Goal: Check status: Check status

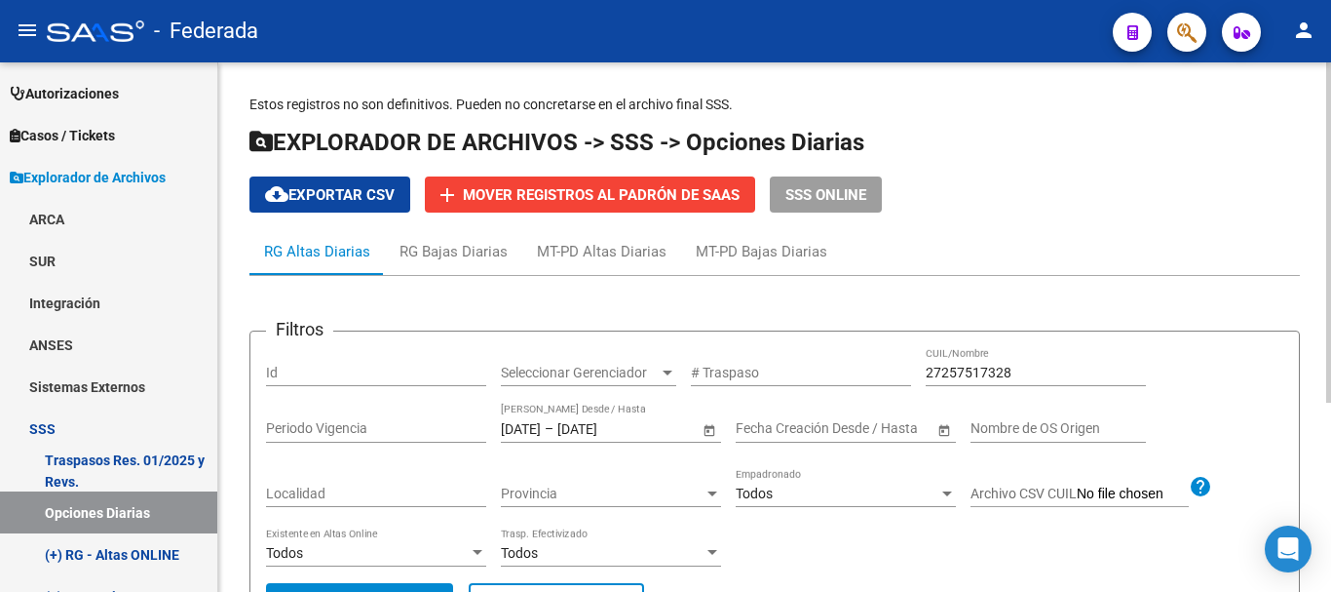
scroll to position [197, 0]
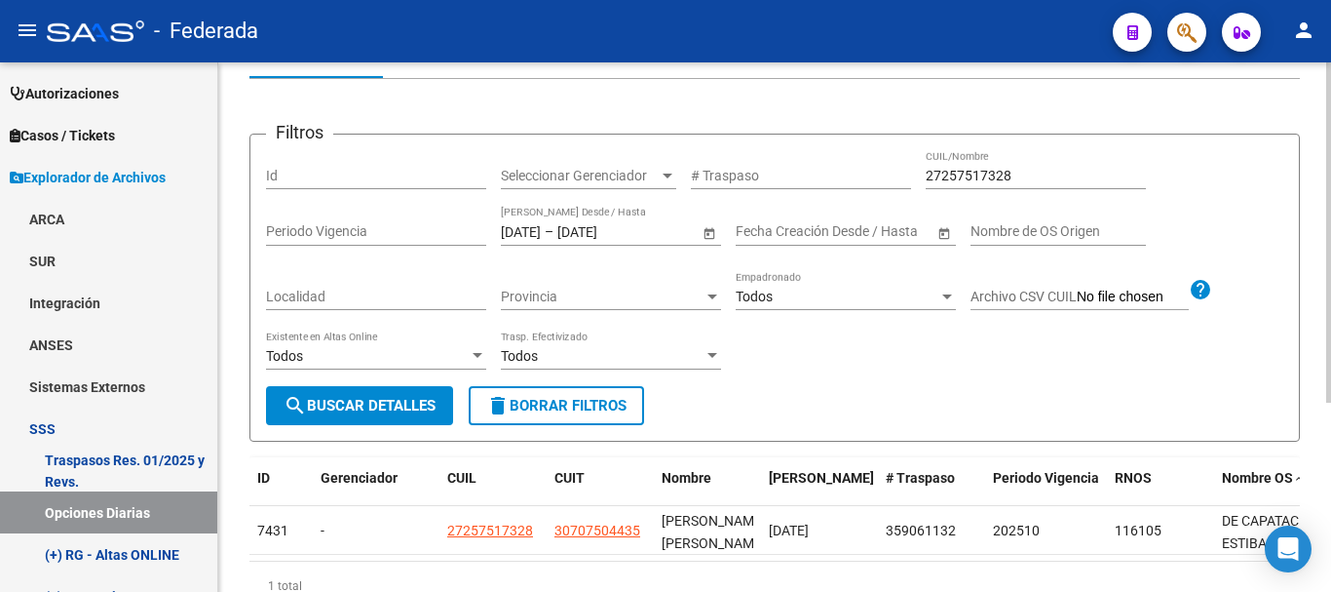
click at [968, 183] on input "27257517328" at bounding box center [1036, 176] width 220 height 17
paste input "21904062"
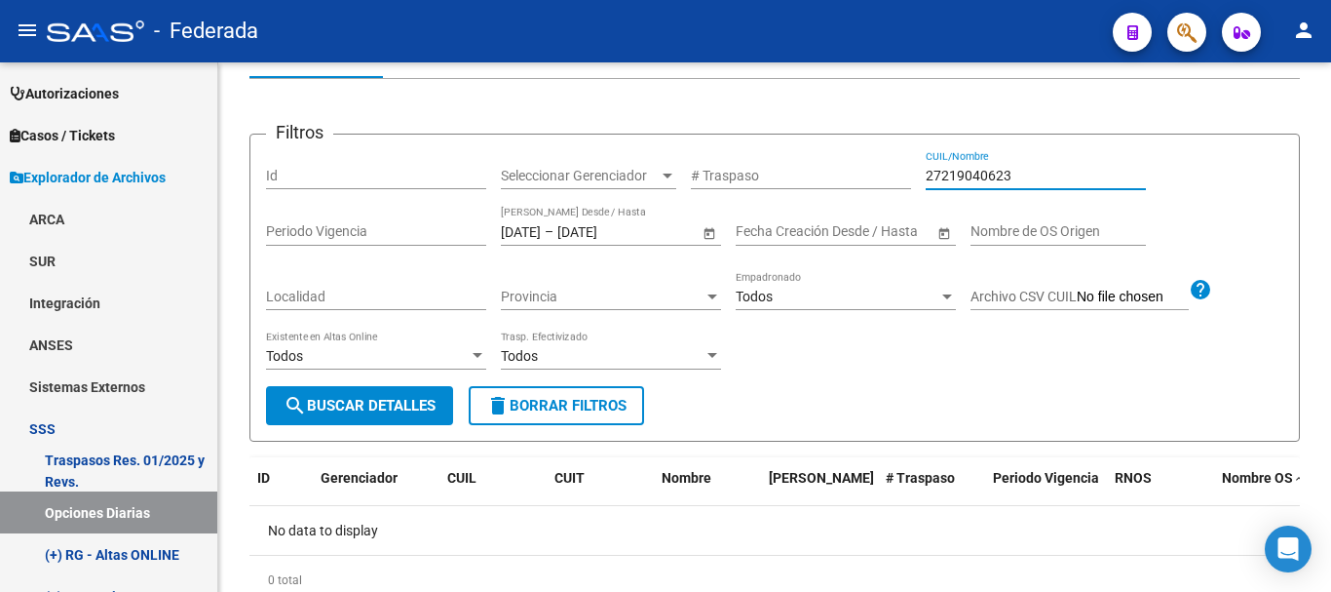
type input "27219040623"
click at [553, 405] on span "delete Borrar Filtros" at bounding box center [556, 406] width 140 height 18
type input "[DATE]"
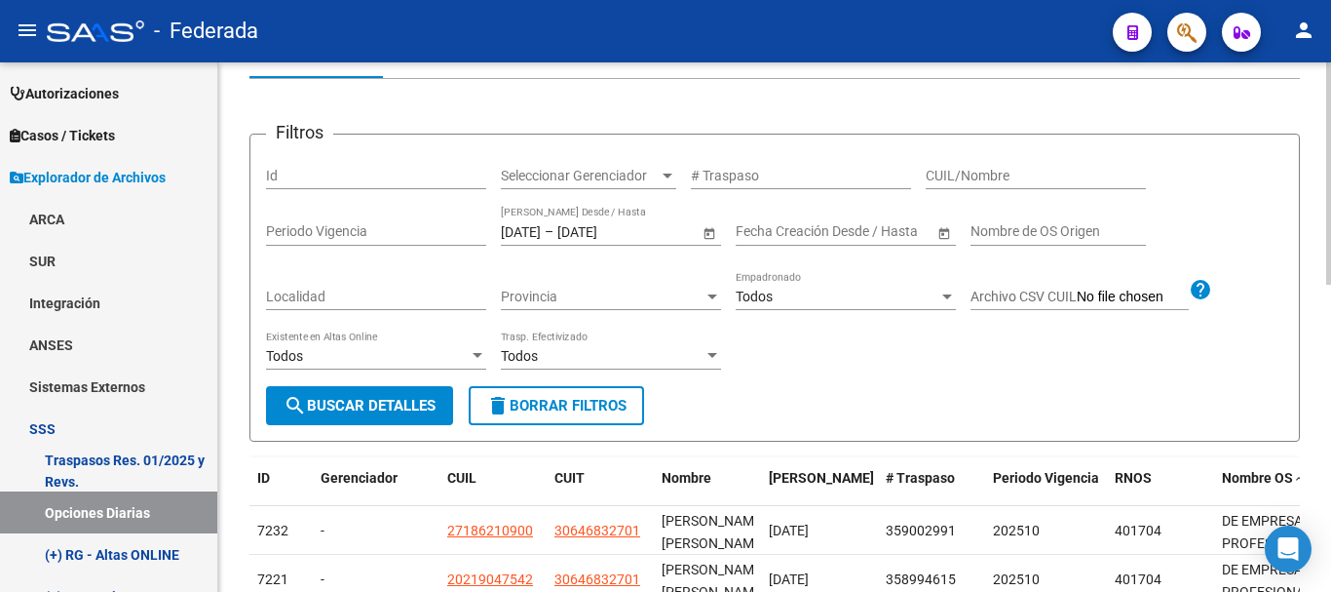
click at [1027, 177] on input "CUIL/Nombre" at bounding box center [1036, 176] width 220 height 17
paste input "21904062"
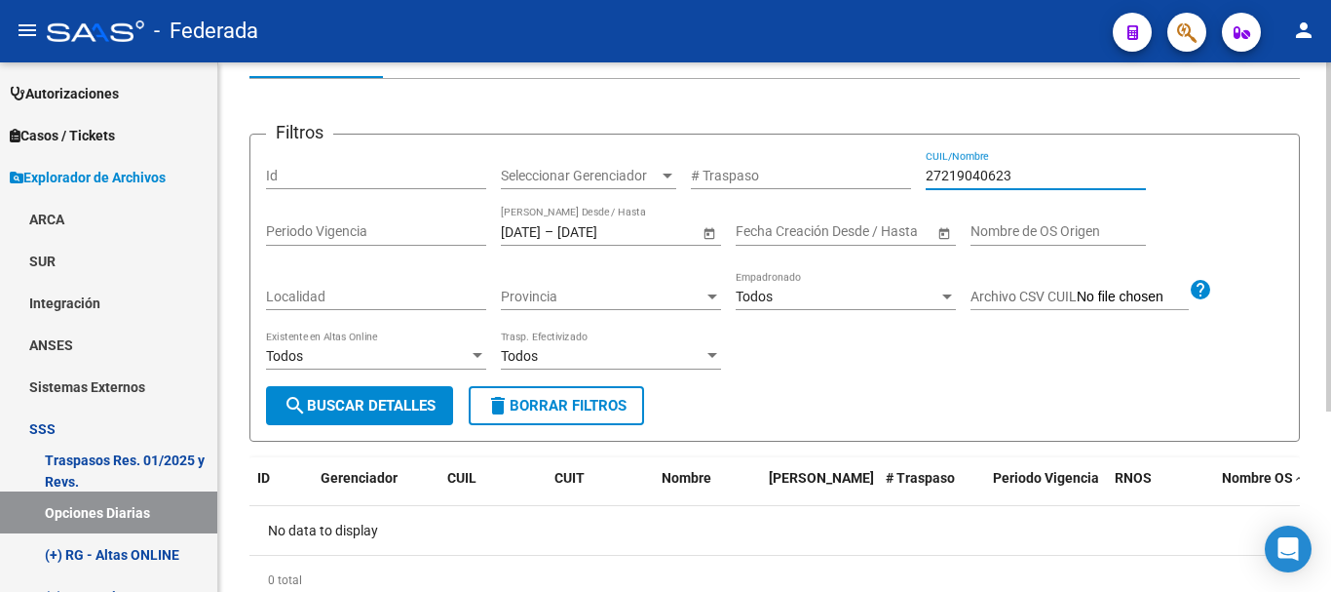
click at [1022, 162] on div "27219040623 CUIL/Nombre" at bounding box center [1036, 169] width 220 height 39
click at [1022, 174] on input "27219040623" at bounding box center [1036, 176] width 220 height 17
paste input "39248512"
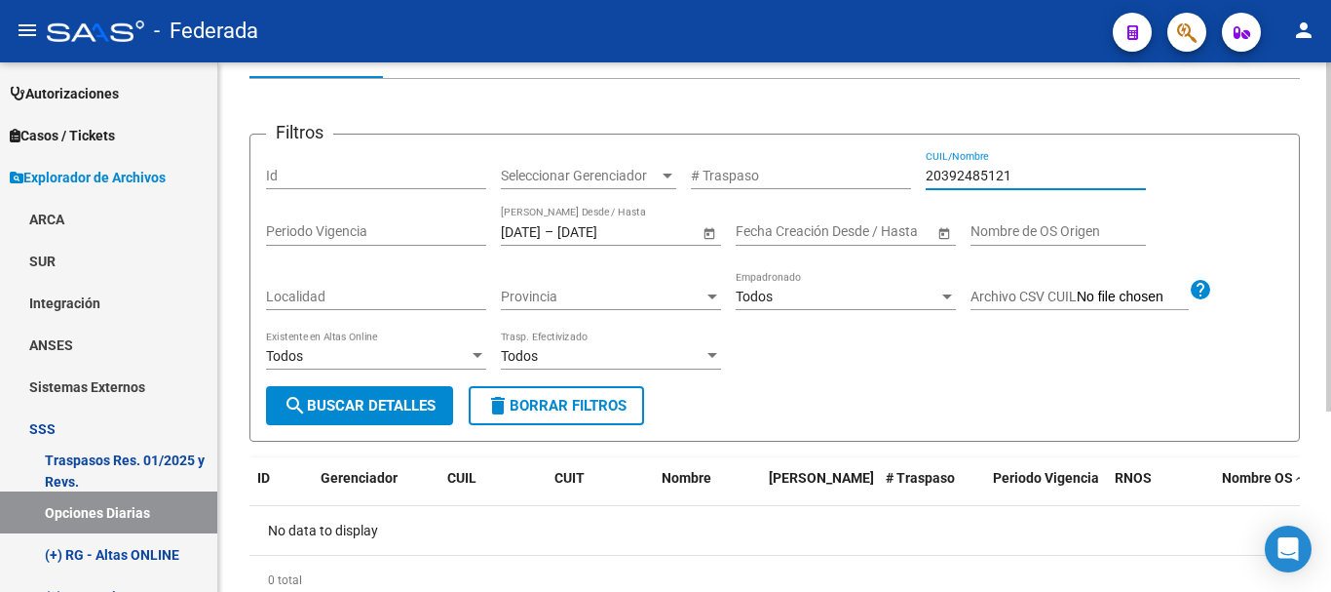
type input "20392485121"
click at [374, 394] on button "search Buscar Detalles" at bounding box center [359, 405] width 187 height 39
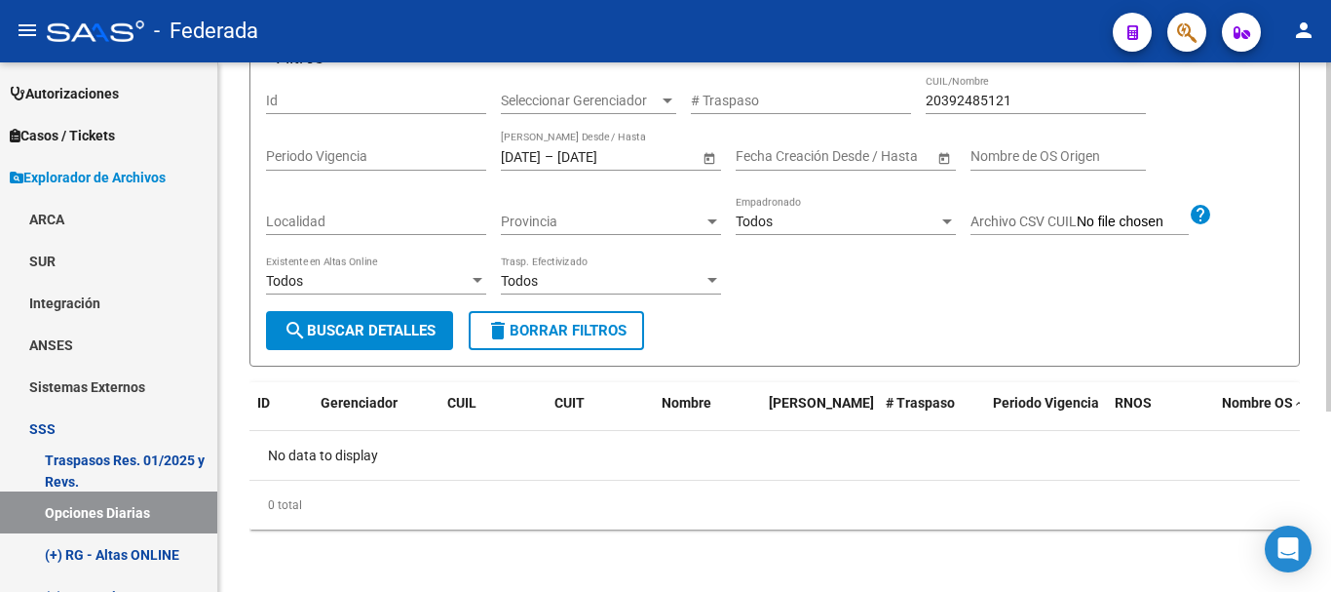
scroll to position [78, 0]
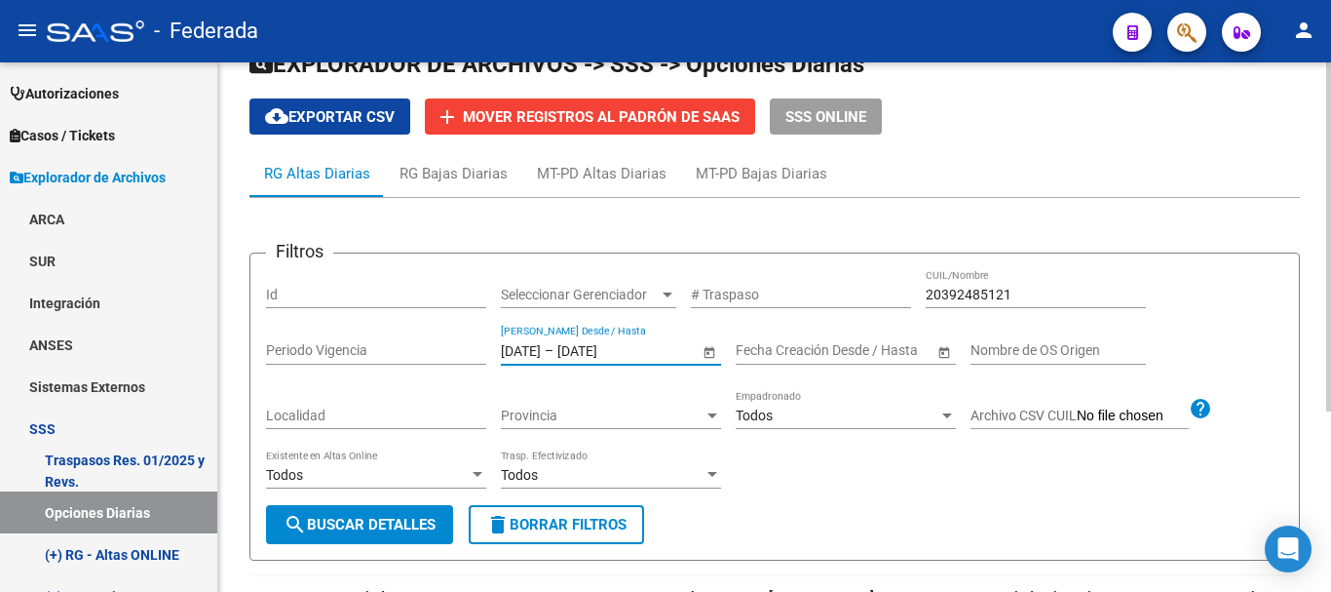
click at [541, 346] on input "[DATE]" at bounding box center [521, 350] width 40 height 17
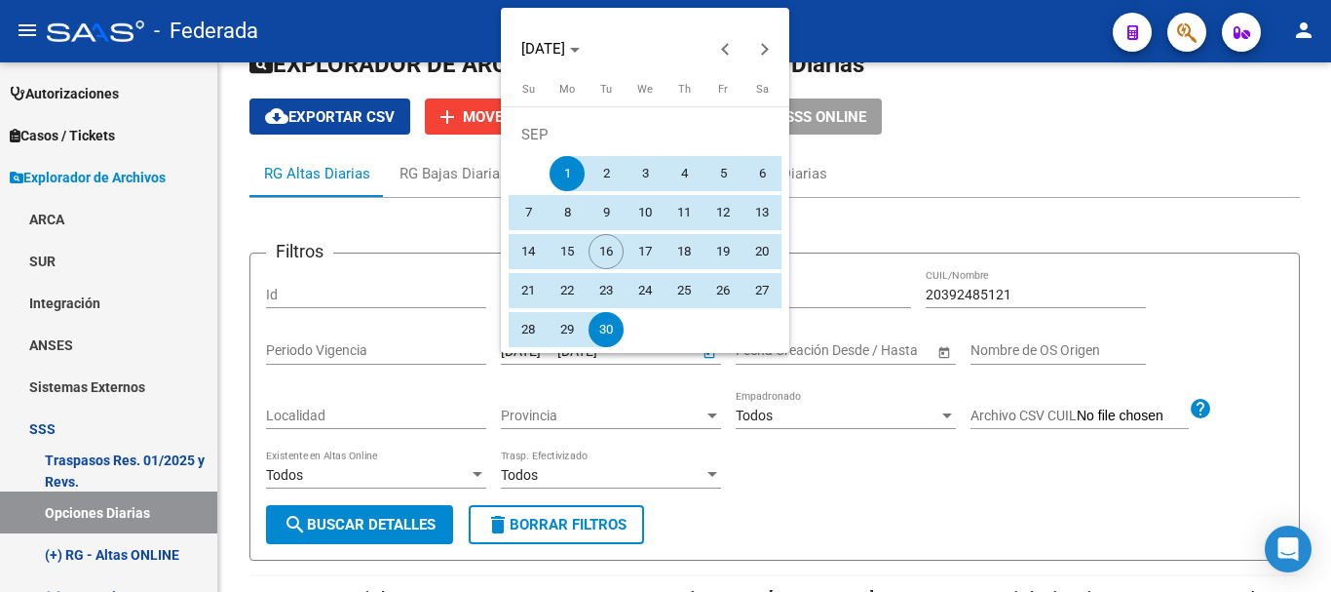
click at [525, 367] on div at bounding box center [665, 296] width 1331 height 592
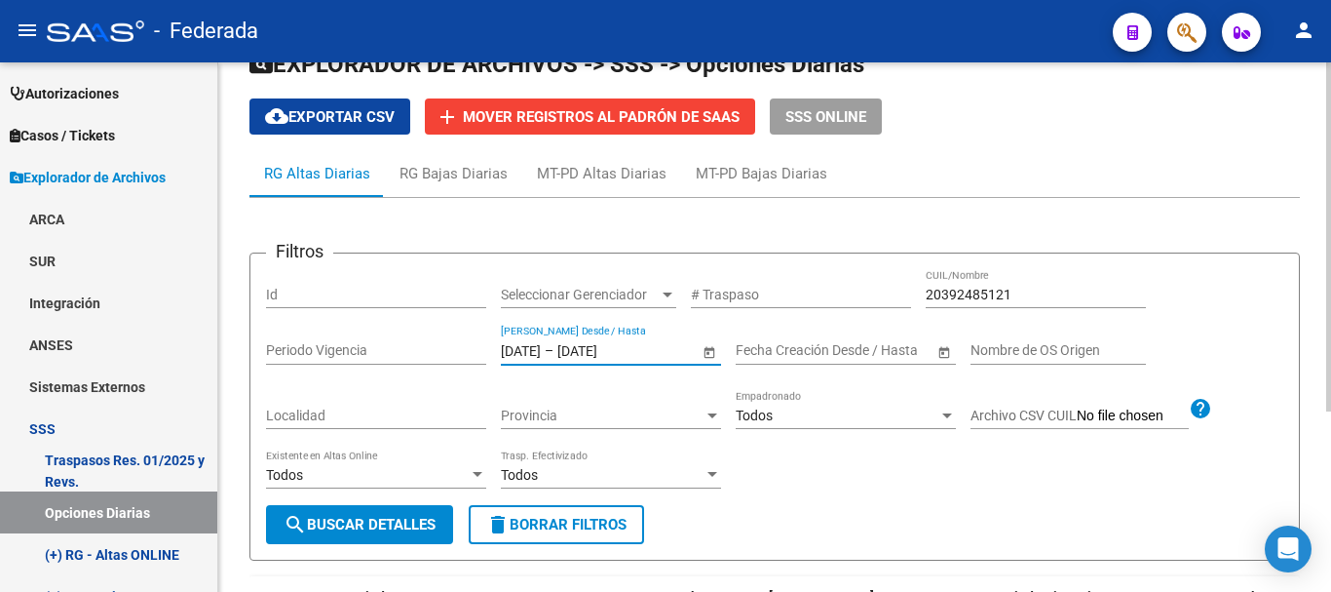
click at [527, 355] on input "[DATE]" at bounding box center [521, 350] width 40 height 17
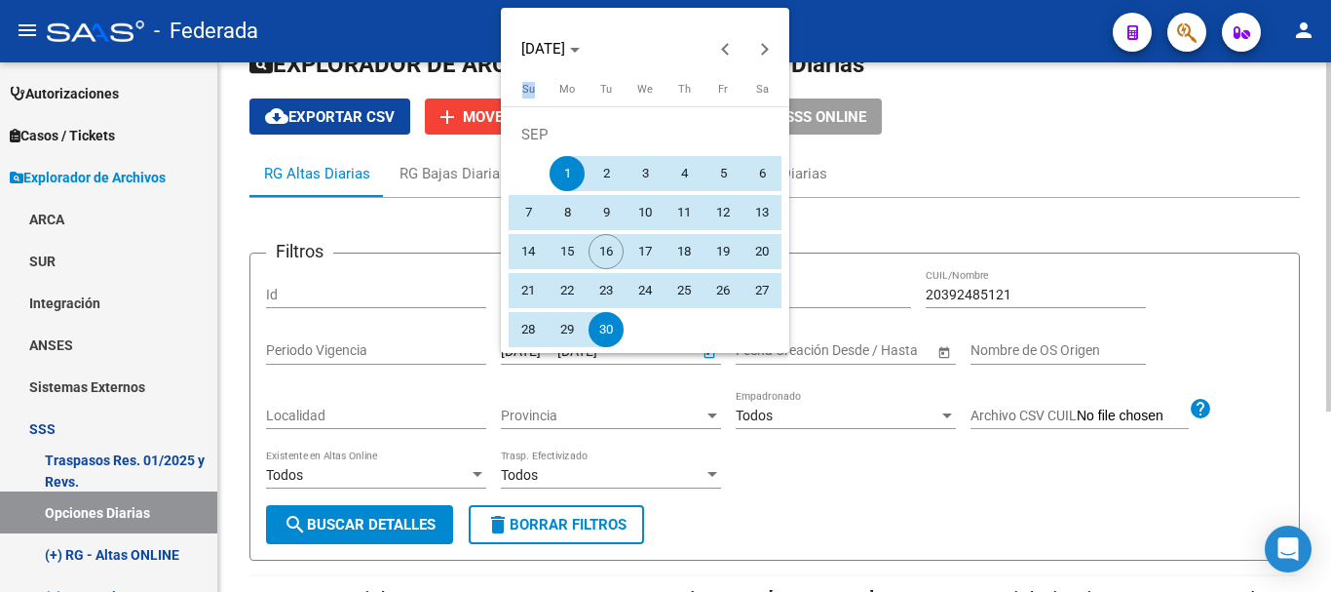
click at [527, 355] on div "[DATE] Su [DATE] Mo [DATE] Tu [DATE] We [DATE] Th [DATE] Fr [DATE] [DATE] 2 3 4…" at bounding box center [645, 219] width 289 height 275
click at [531, 351] on div "[DATE] Su [DATE] Mo [DATE] Tu [DATE] We [DATE] Th [DATE] Fr [DATE] [DATE] 2 3 4…" at bounding box center [645, 219] width 289 height 275
click at [538, 363] on div at bounding box center [665, 296] width 1331 height 592
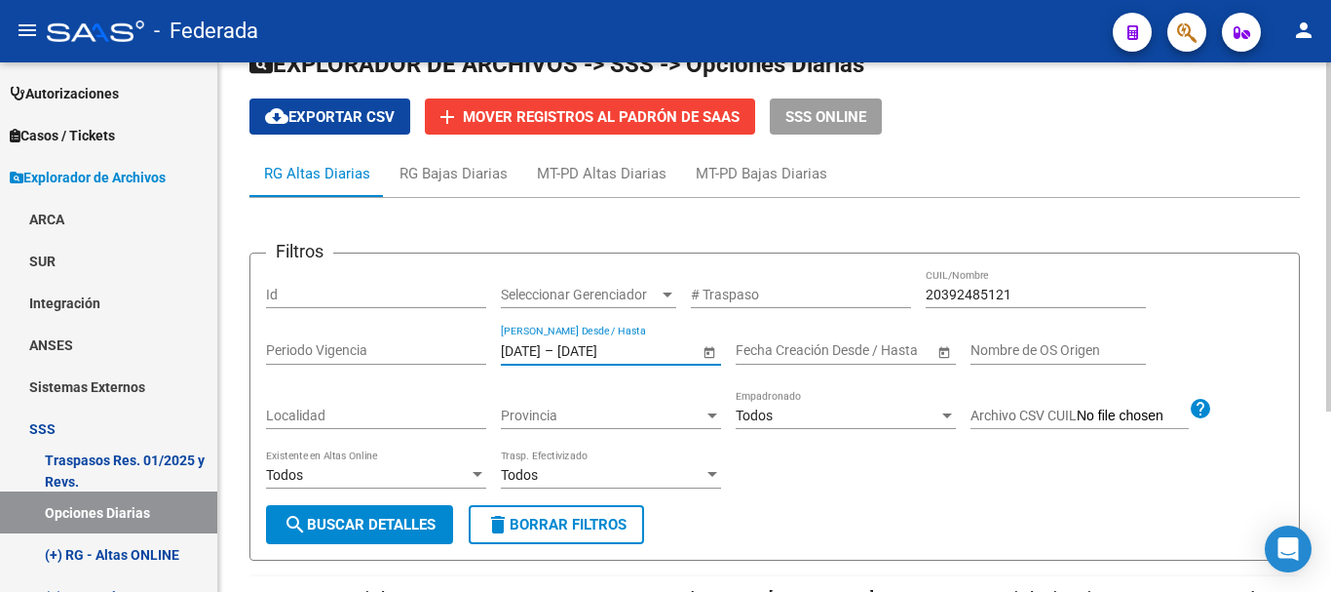
click at [535, 350] on input "[DATE]" at bounding box center [521, 350] width 40 height 17
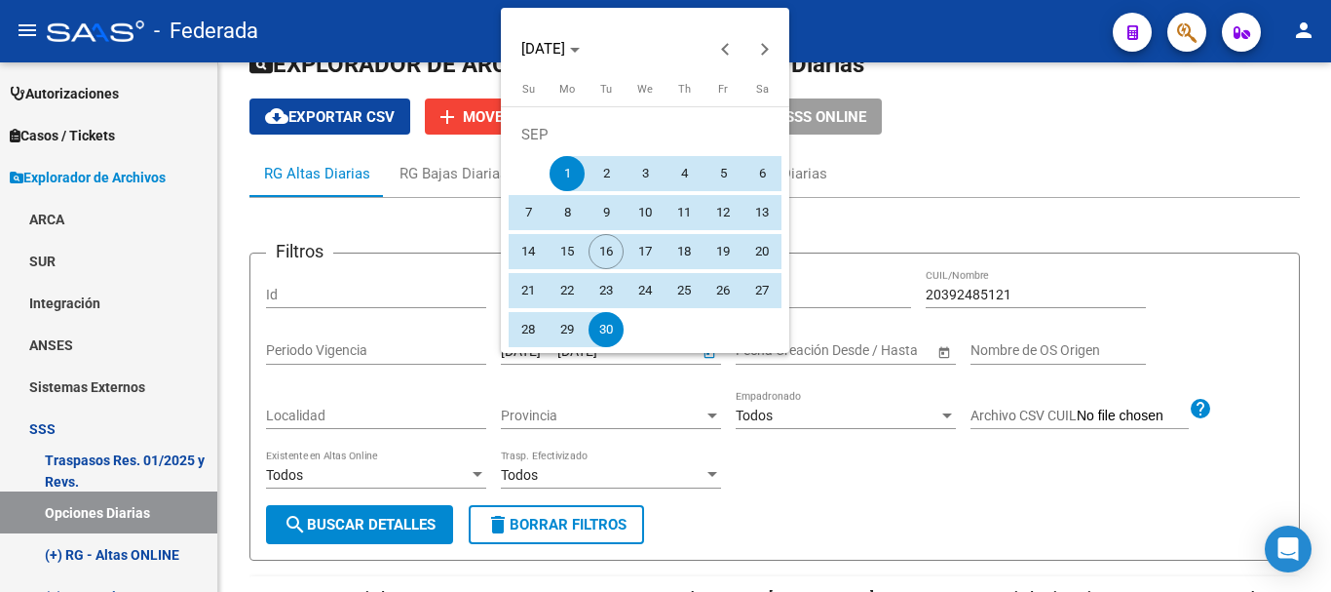
click at [517, 372] on div at bounding box center [665, 296] width 1331 height 592
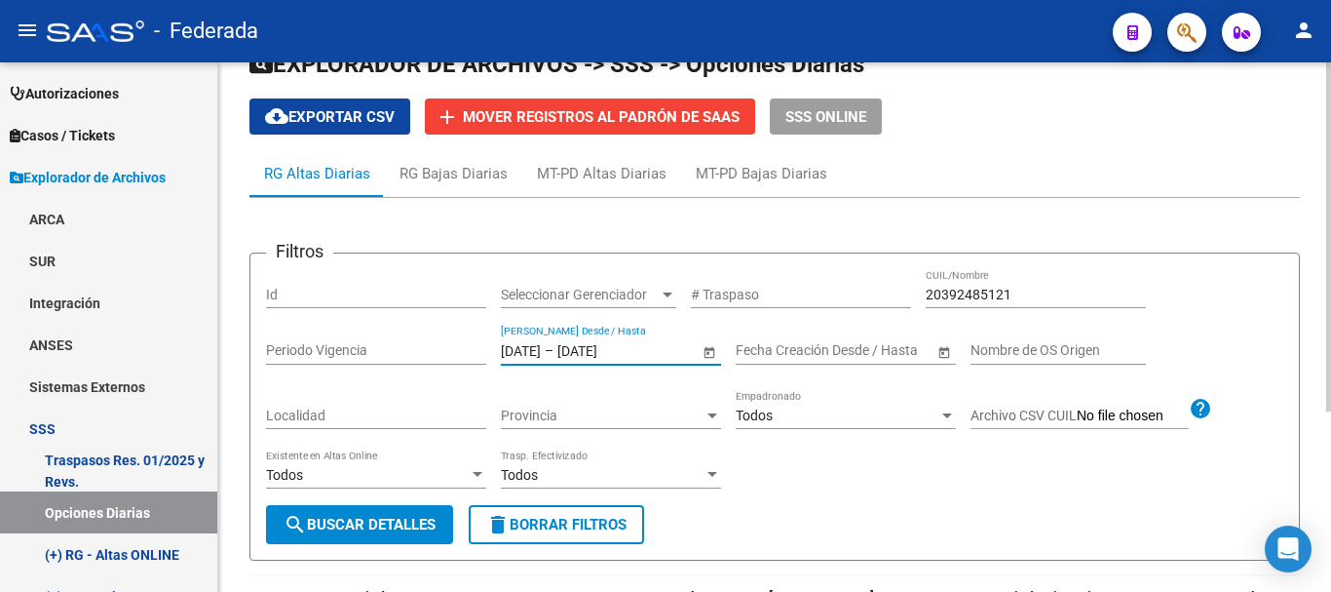
type input "[DATE]"
click at [405, 518] on span "search Buscar Detalles" at bounding box center [360, 525] width 152 height 18
